Goal: Find specific page/section: Find specific page/section

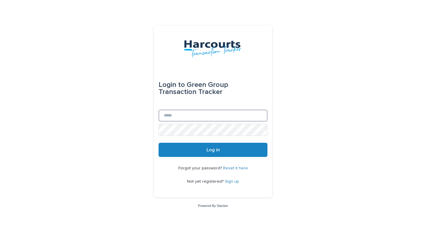
type input "**********"
click at [176, 143] on button "Log in" at bounding box center [212, 150] width 109 height 14
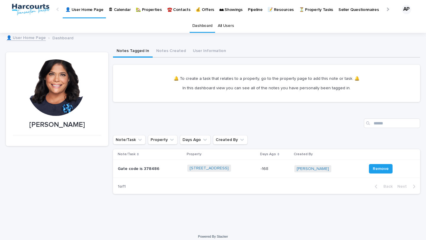
click at [149, 8] on p "🏡 Properties" at bounding box center [149, 6] width 26 height 12
